Goal: Information Seeking & Learning: Stay updated

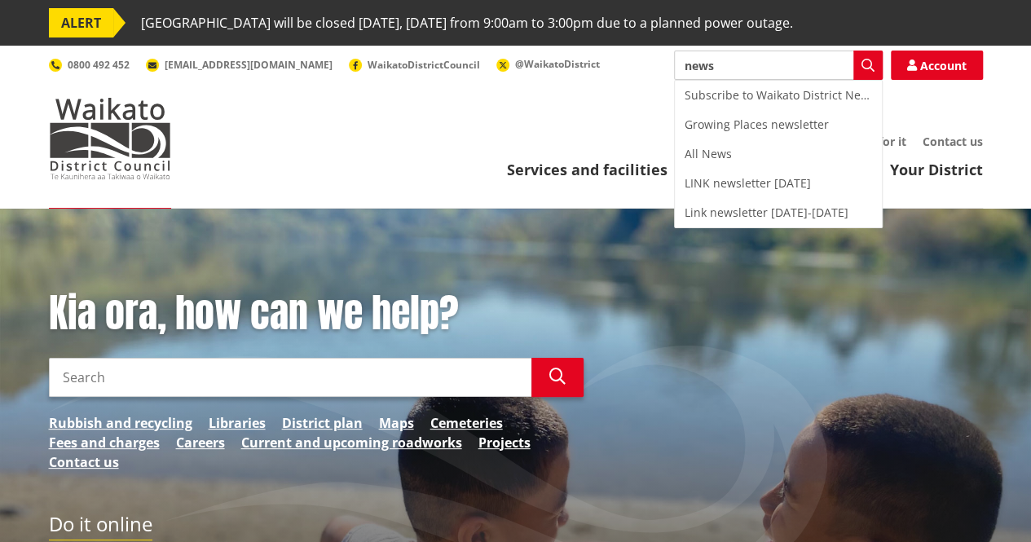
type input "news"
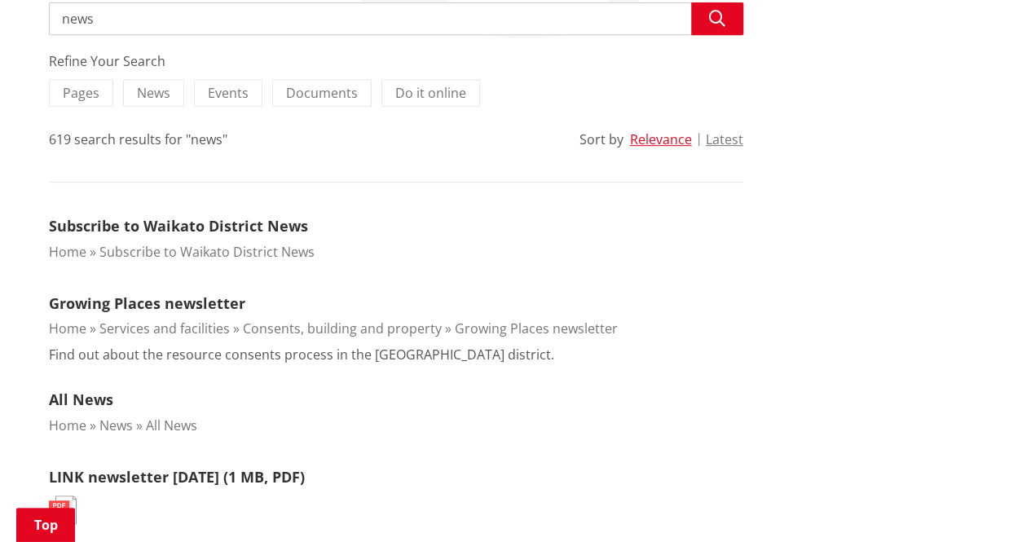
scroll to position [373, 0]
click at [197, 230] on link "Subscribe to Waikato District News" at bounding box center [178, 225] width 259 height 20
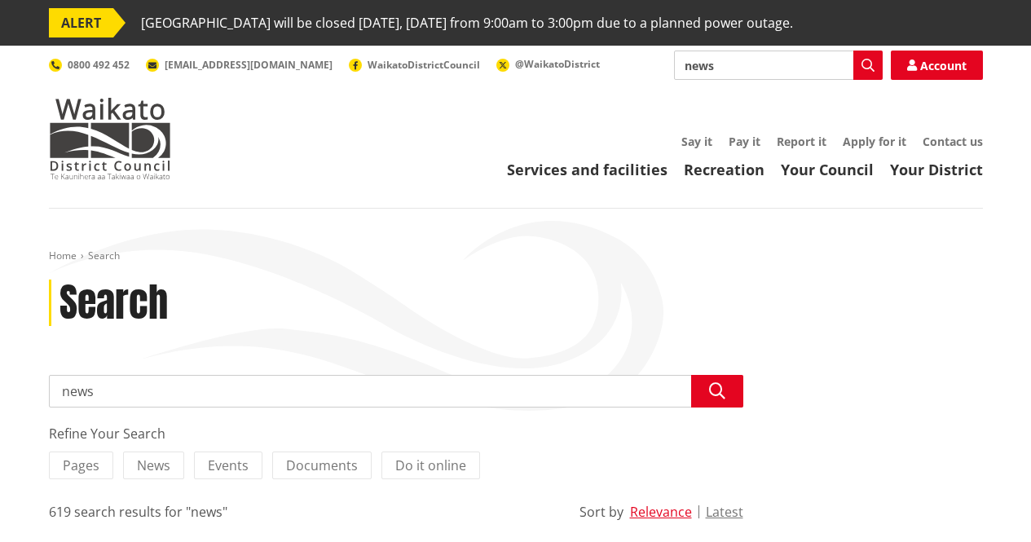
scroll to position [373, 0]
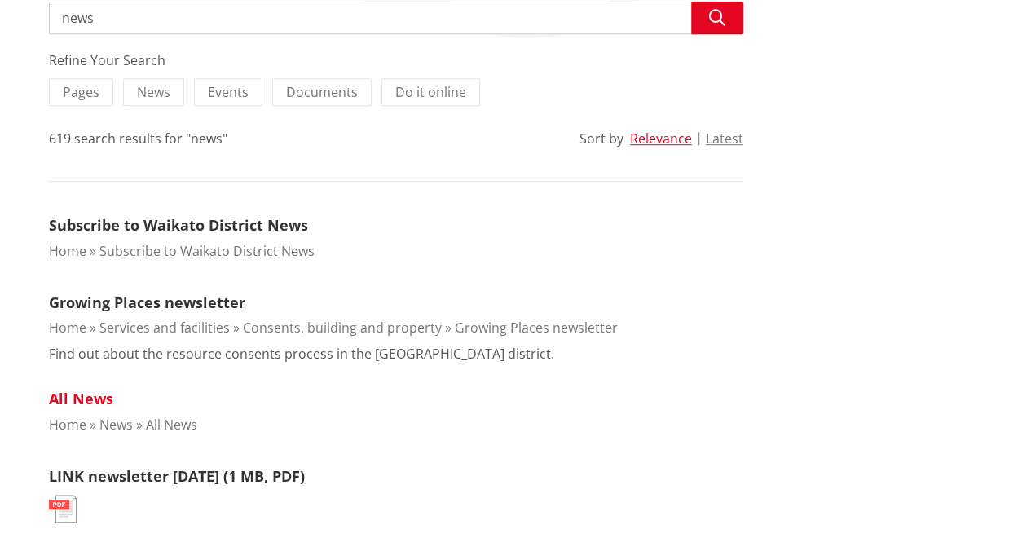
click at [87, 404] on link "All News" at bounding box center [81, 399] width 64 height 20
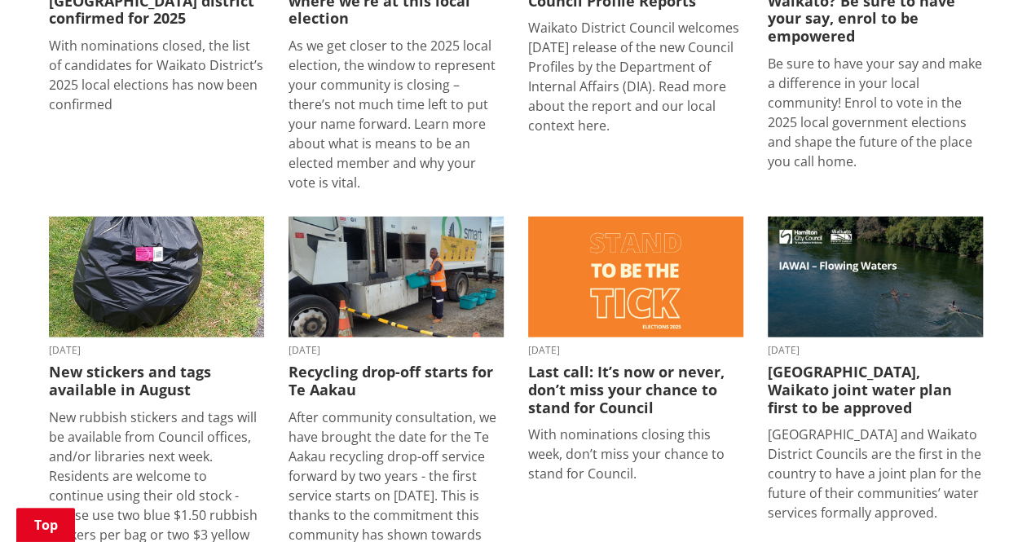
scroll to position [1644, 0]
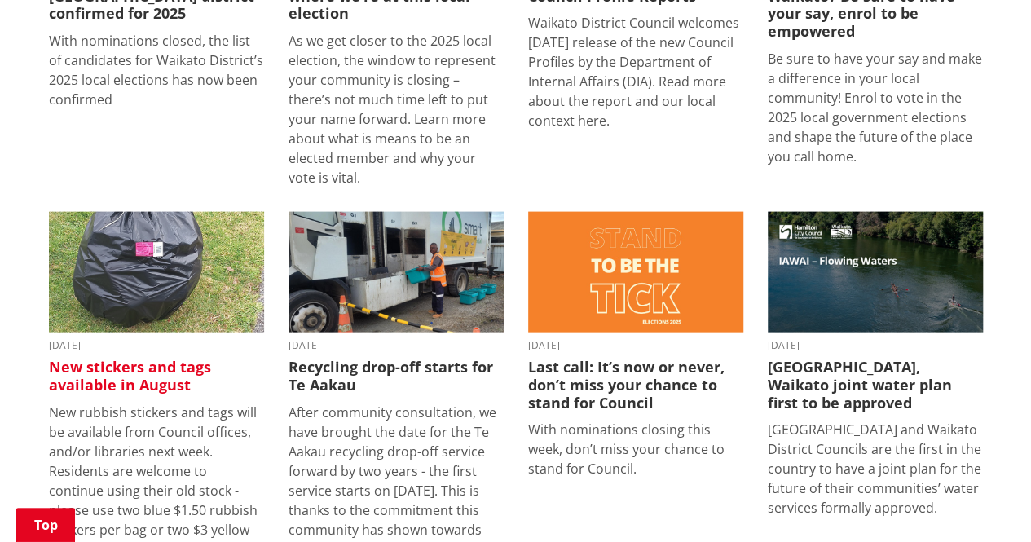
click at [158, 239] on img at bounding box center [156, 272] width 215 height 121
